Goal: Task Accomplishment & Management: Complete application form

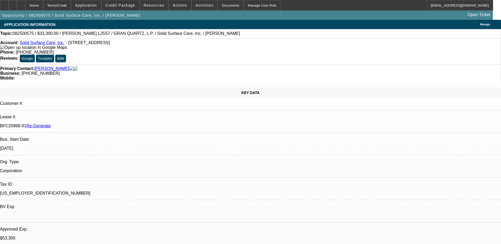
select select "0"
select select "2"
select select "0"
select select "6"
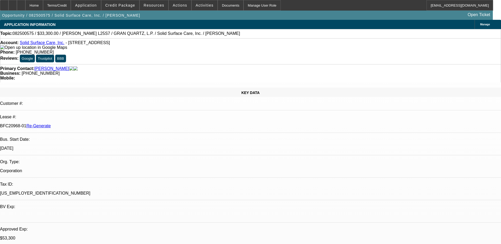
select select "0"
select select "2"
select select "0"
select select "6"
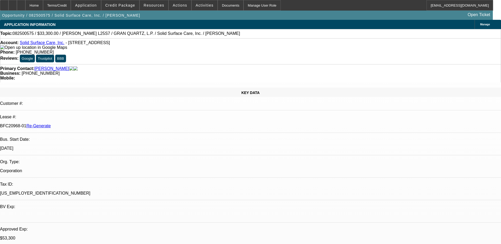
select select "0"
select select "2"
select select "0"
select select "6"
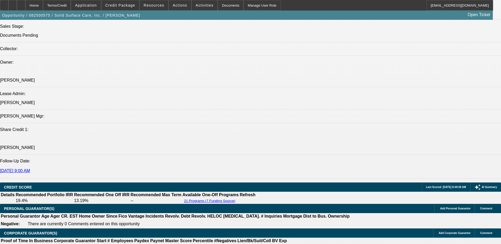
scroll to position [607, 0]
